Goal: Information Seeking & Learning: Learn about a topic

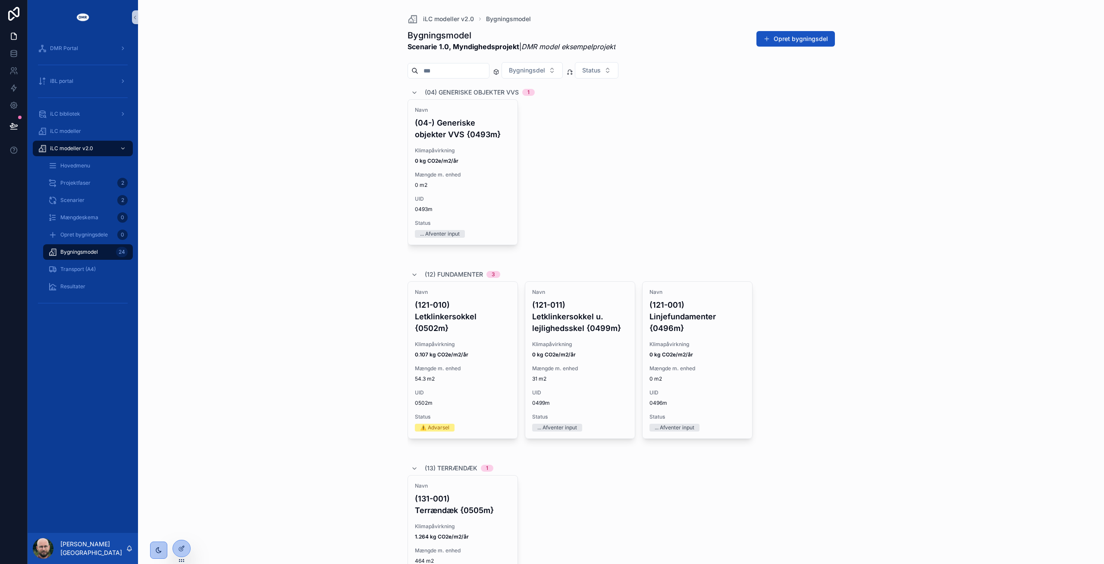
click at [296, 293] on div "iLC modeller v2.0 Bygningsmodel Bygningsmodel Scenarie 1.0, Myndighedsprojekt |…" at bounding box center [621, 282] width 966 height 564
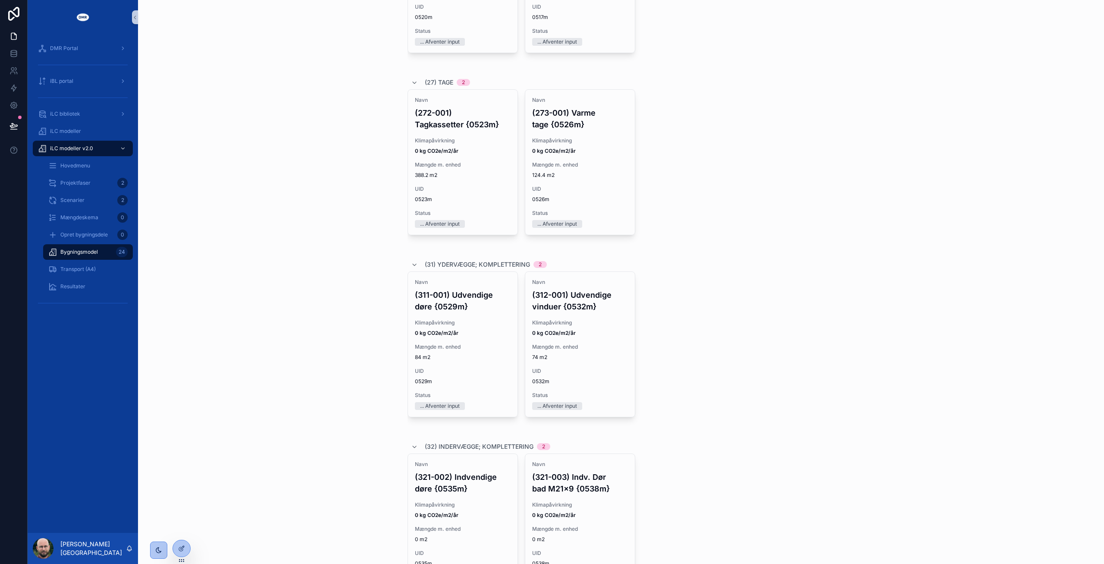
scroll to position [1346, 0]
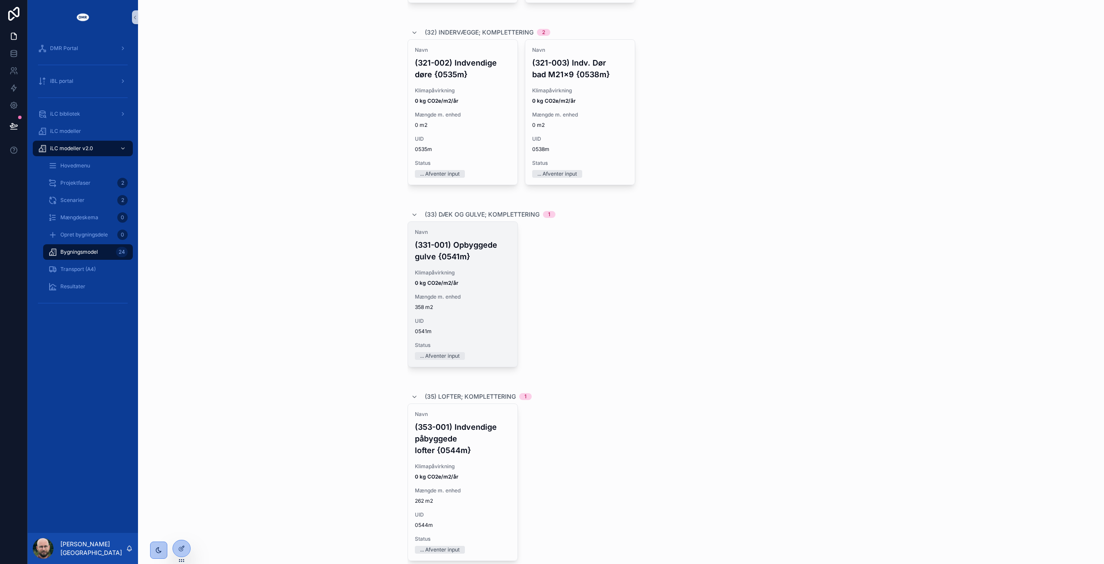
click at [457, 277] on div "Klimapåvirkning 0 kg CO2e/m2/år" at bounding box center [463, 277] width 96 height 17
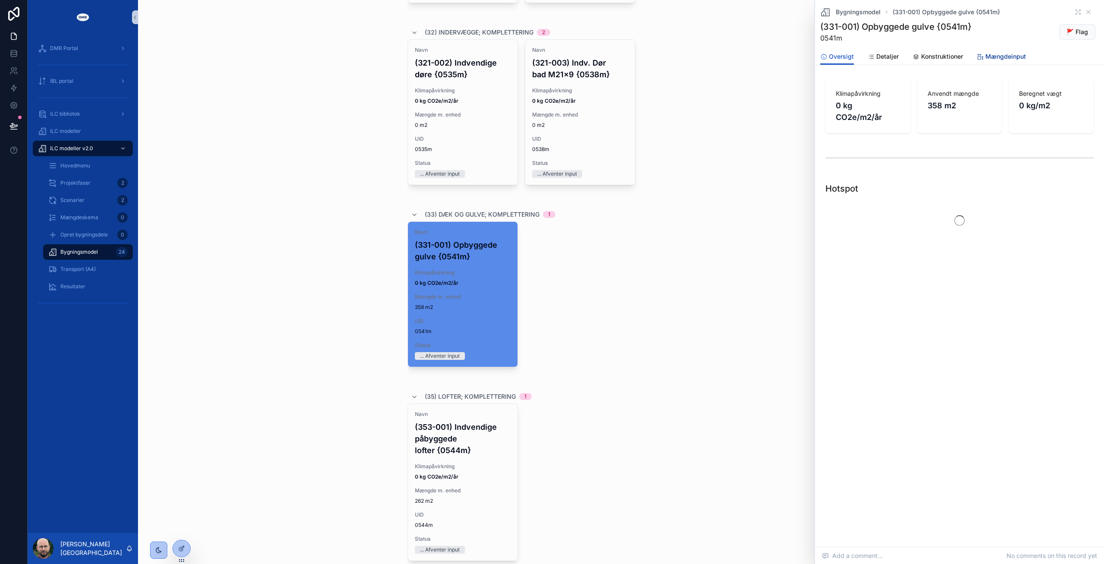
click at [994, 54] on span "Mængdeinput" at bounding box center [1006, 56] width 41 height 9
